Goal: Task Accomplishment & Management: Manage account settings

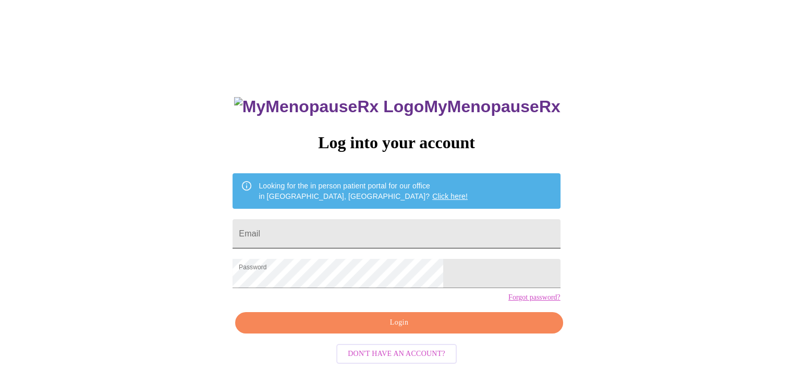
click at [371, 232] on input "Email" at bounding box center [397, 233] width 328 height 29
type input "dawn.acquart@gmail.com"
click at [396, 329] on span "Login" at bounding box center [399, 322] width 304 height 13
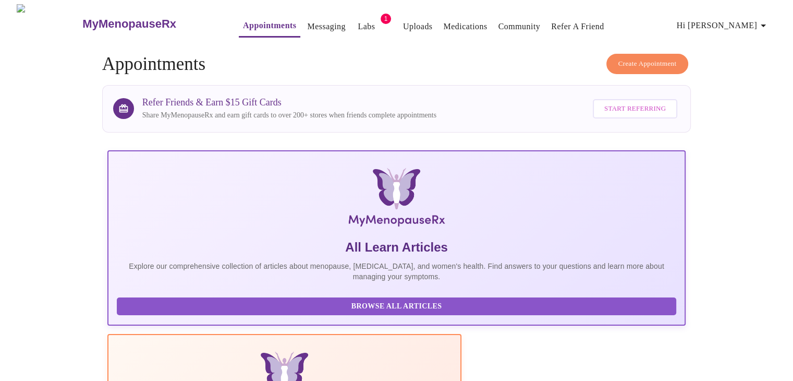
click at [358, 22] on link "Labs" at bounding box center [366, 26] width 17 height 15
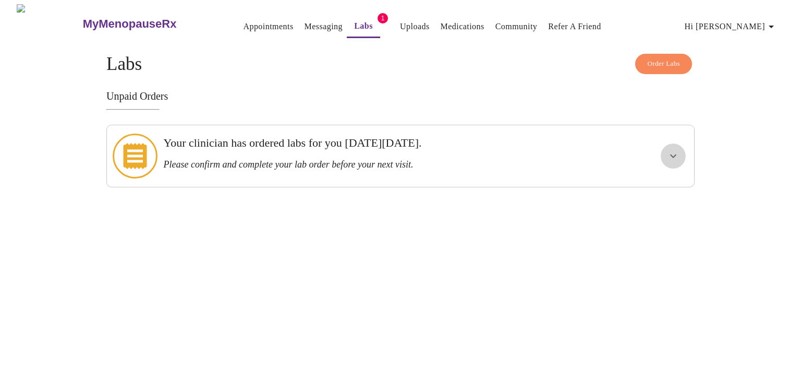
click at [669, 153] on icon "show more" at bounding box center [673, 156] width 13 height 13
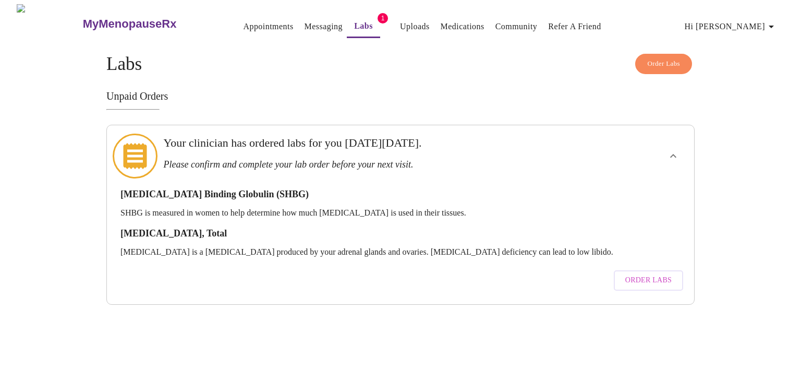
drag, startPoint x: 671, startPoint y: 151, endPoint x: 631, endPoint y: 89, distance: 74.4
click at [631, 90] on h3 "Unpaid Orders" at bounding box center [400, 96] width 588 height 12
click at [441, 27] on link "Medications" at bounding box center [463, 26] width 44 height 15
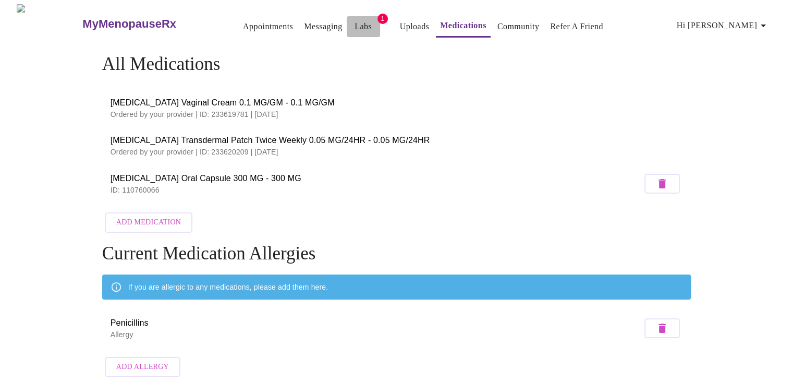
click at [347, 30] on button "Labs" at bounding box center [363, 26] width 33 height 21
click at [355, 22] on link "Labs" at bounding box center [363, 26] width 17 height 15
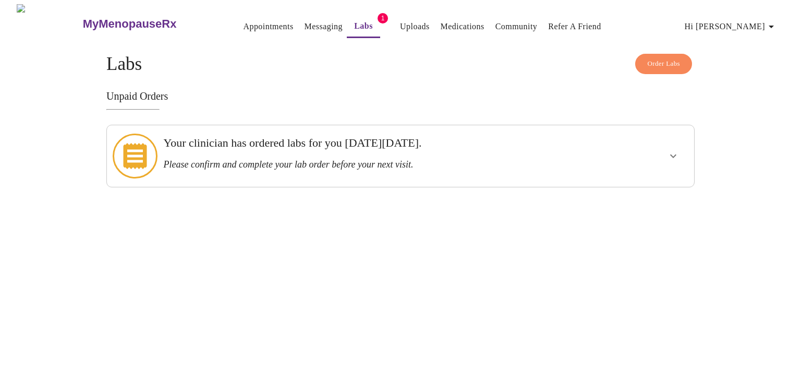
click at [271, 159] on h3 "Please confirm and complete your lab order before your next visit." at bounding box center [372, 164] width 418 height 11
click at [671, 150] on icon "show more" at bounding box center [673, 156] width 13 height 13
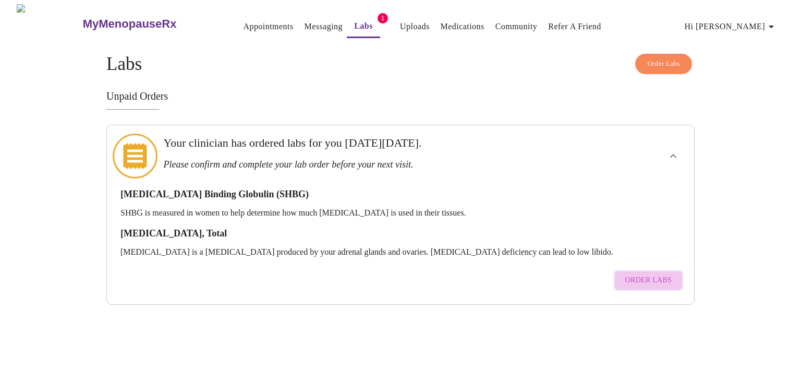
click at [665, 274] on span "Order Labs" at bounding box center [648, 280] width 46 height 13
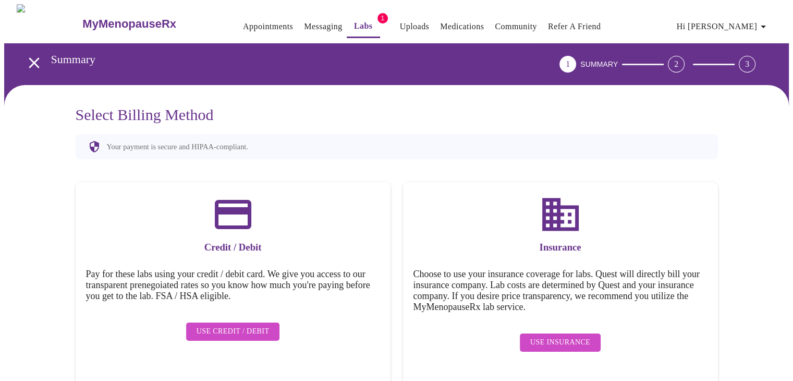
scroll to position [1, 0]
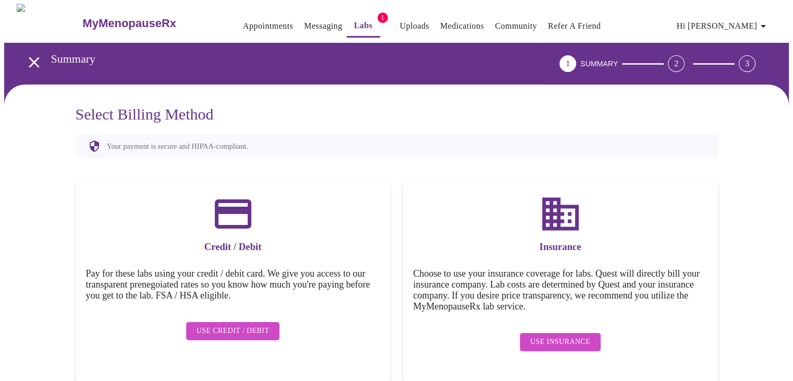
click at [31, 57] on icon "open drawer" at bounding box center [34, 62] width 10 height 10
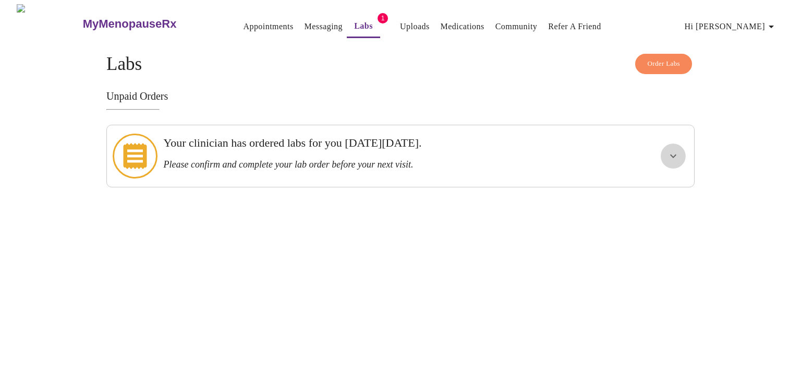
click at [670, 150] on icon "show more" at bounding box center [673, 156] width 13 height 13
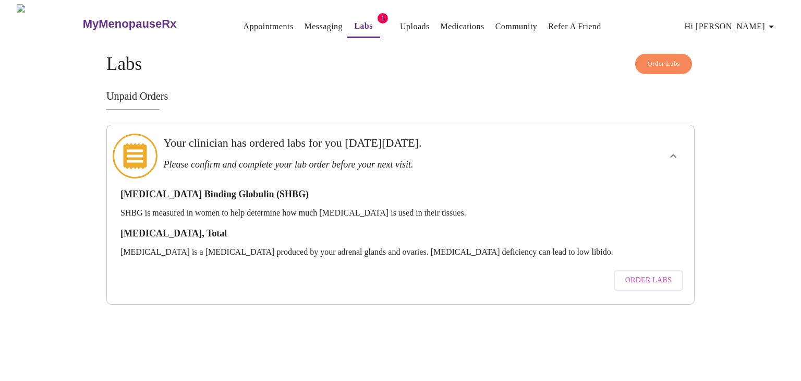
click at [640, 274] on span "Order Labs" at bounding box center [648, 280] width 46 height 13
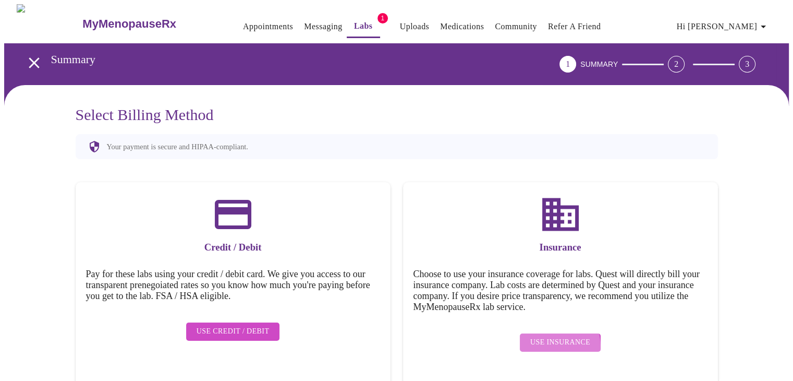
click at [550, 339] on span "Use Insurance" at bounding box center [561, 342] width 60 height 13
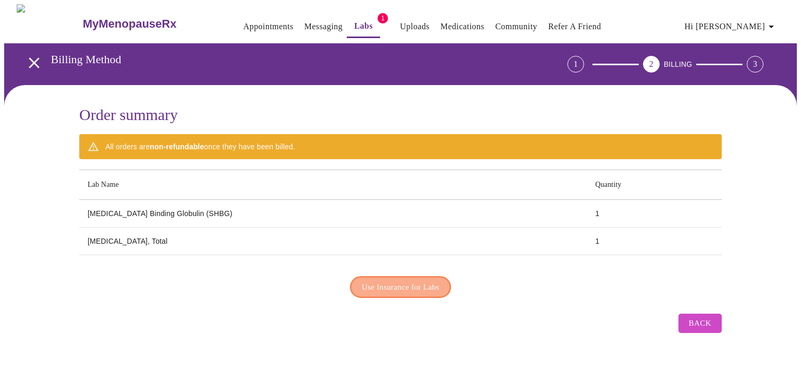
click at [407, 285] on span "Use Insurance for Labs" at bounding box center [401, 287] width 78 height 14
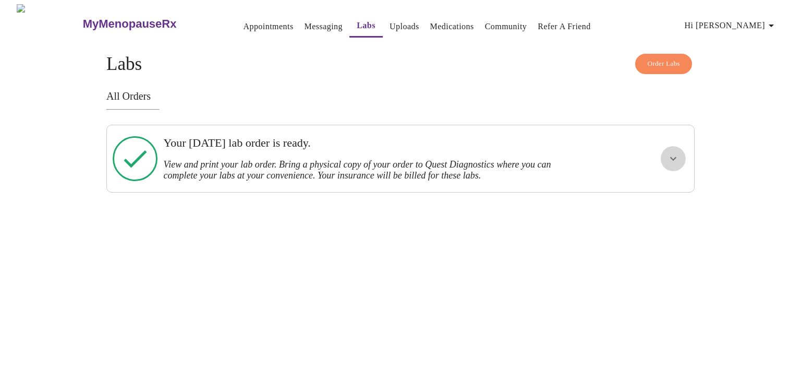
click at [675, 158] on icon "show more" at bounding box center [673, 158] width 13 height 13
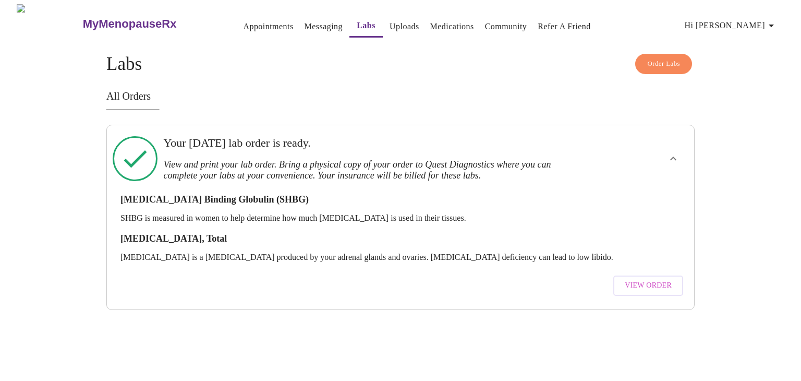
click at [652, 279] on span "View Order" at bounding box center [648, 285] width 47 height 13
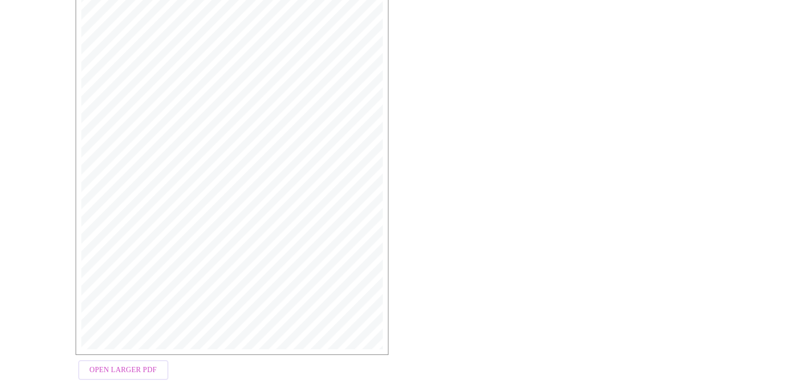
scroll to position [260, 0]
click at [136, 342] on span "Open Larger PDF" at bounding box center [123, 343] width 67 height 13
